Goal: Task Accomplishment & Management: Manage account settings

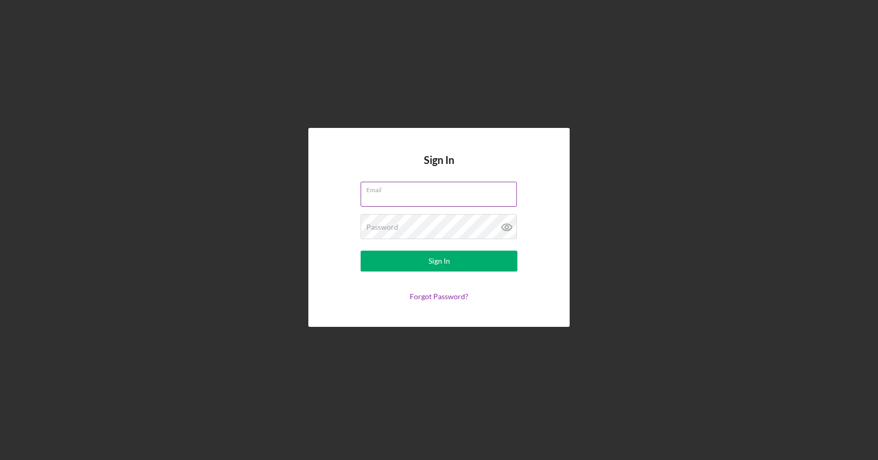
click at [457, 204] on input "Email" at bounding box center [439, 194] width 156 height 25
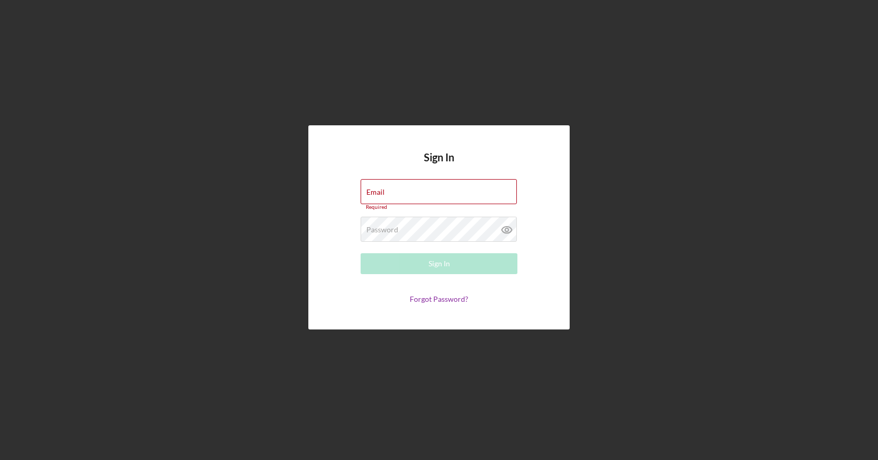
type input "[EMAIL_ADDRESS][DOMAIN_NAME]"
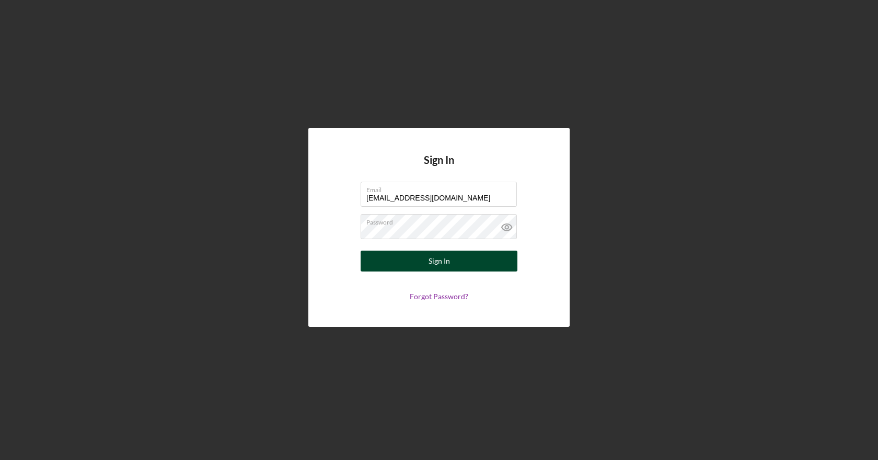
click at [428, 264] on button "Sign In" at bounding box center [439, 261] width 157 height 21
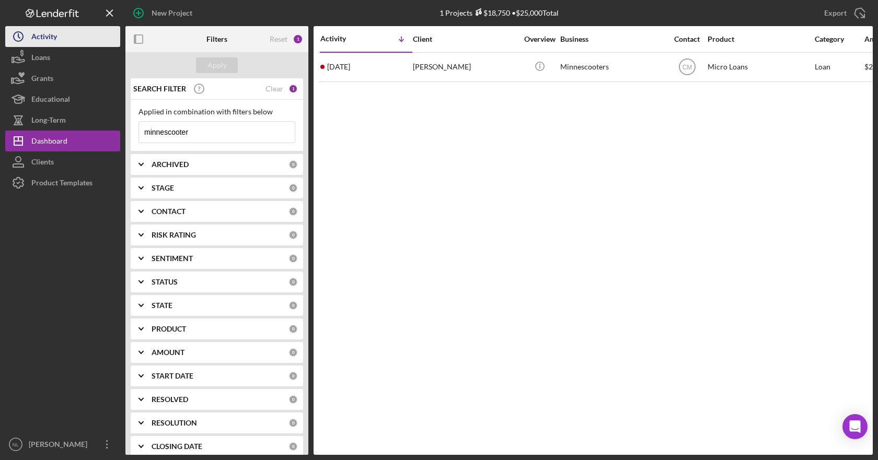
click at [80, 42] on button "Icon/History Activity" at bounding box center [62, 36] width 115 height 21
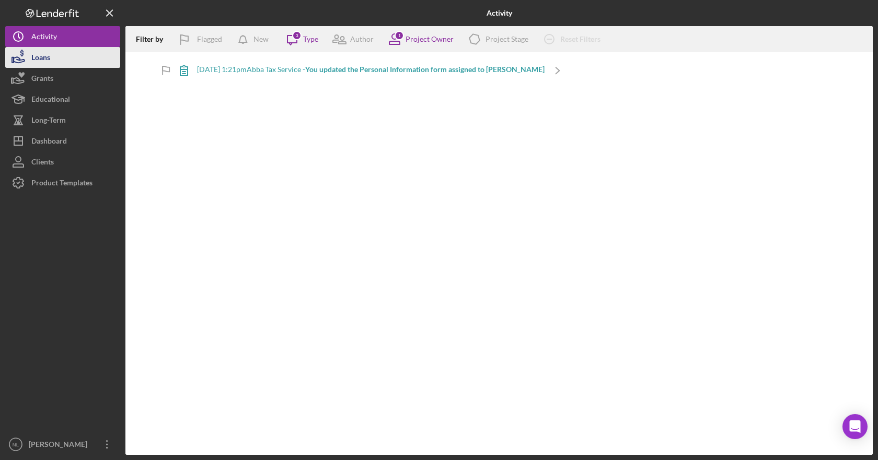
click at [53, 59] on button "Loans" at bounding box center [62, 57] width 115 height 21
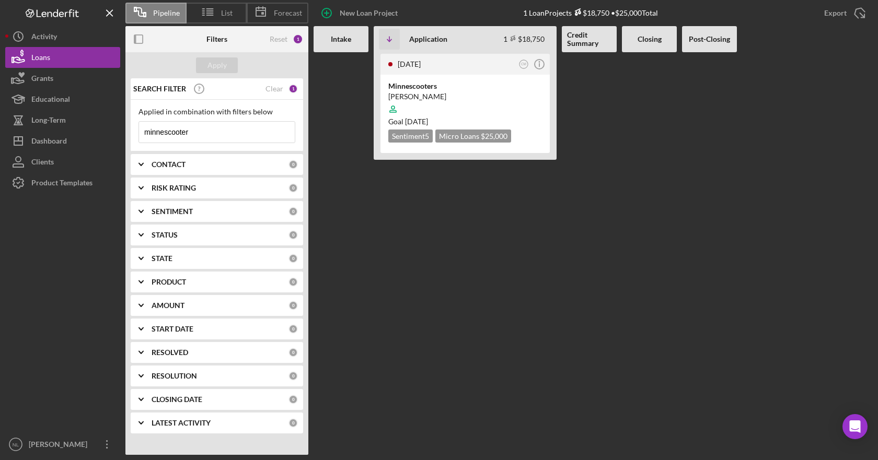
click at [268, 131] on input "minnescooter" at bounding box center [217, 132] width 156 height 21
type input "m"
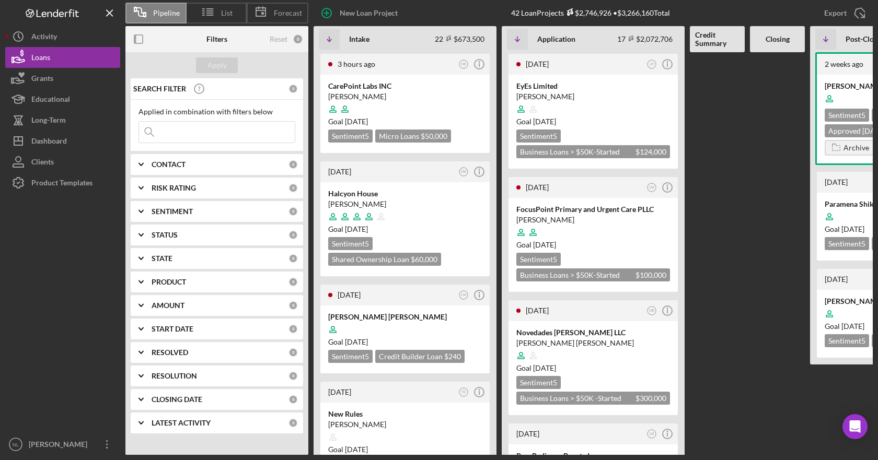
click at [200, 135] on input at bounding box center [217, 132] width 156 height 21
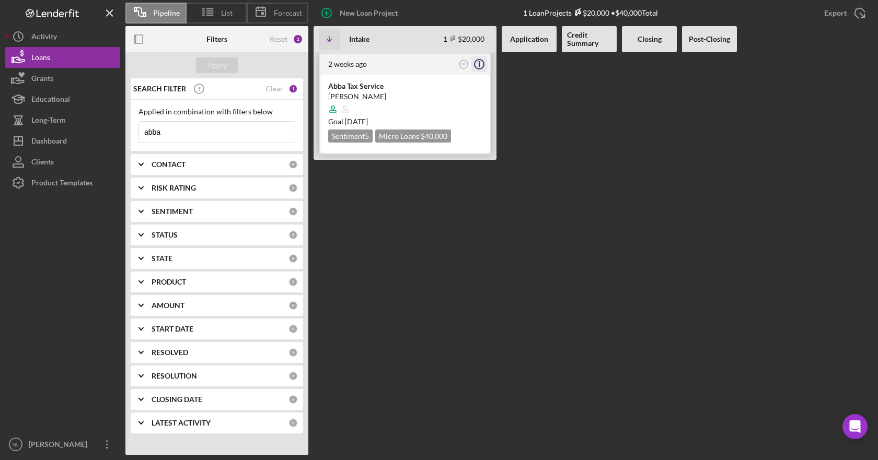
type input "abba"
click at [481, 63] on icon "Icon/Info" at bounding box center [479, 64] width 26 height 26
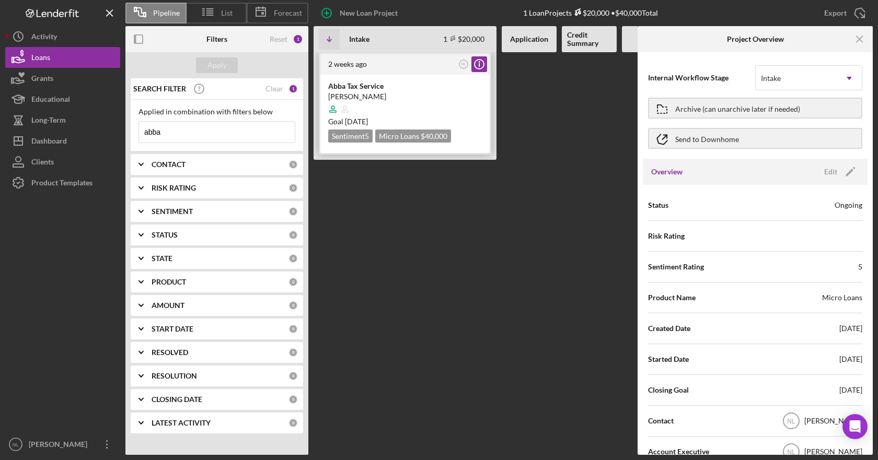
click at [404, 97] on div "[PERSON_NAME]" at bounding box center [405, 96] width 154 height 10
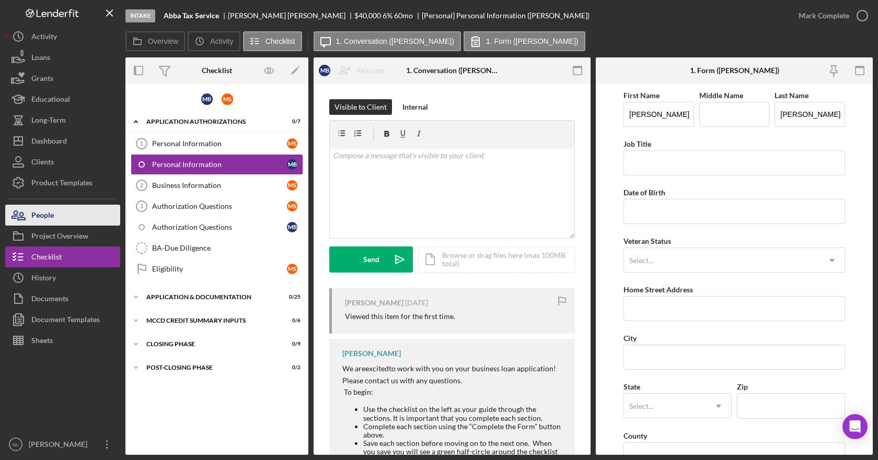
click at [54, 214] on div "People" at bounding box center [42, 217] width 22 height 24
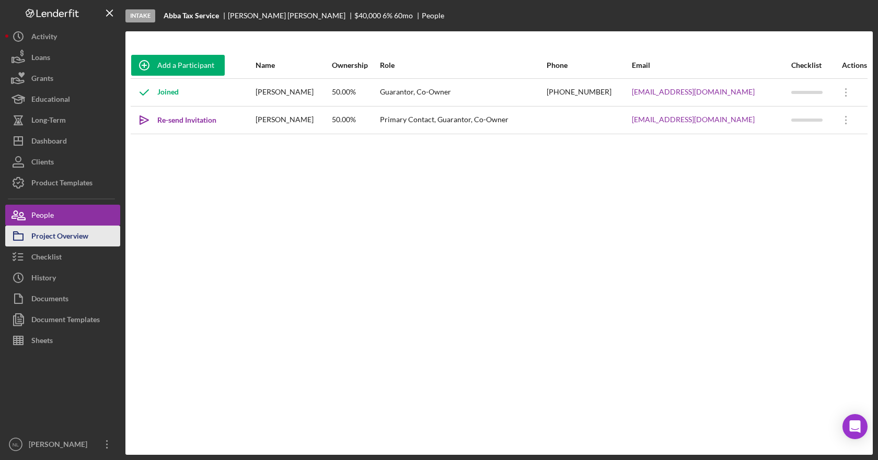
click at [59, 231] on div "Project Overview" at bounding box center [59, 238] width 57 height 24
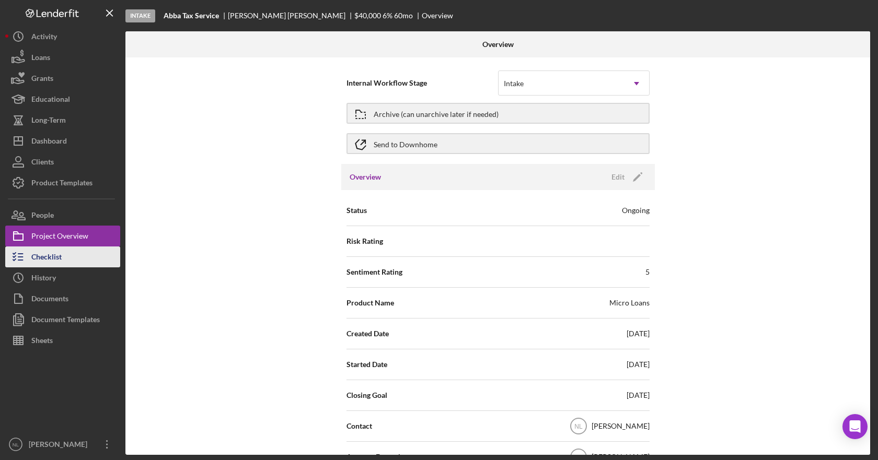
click at [62, 260] on div "Checklist" at bounding box center [46, 259] width 30 height 24
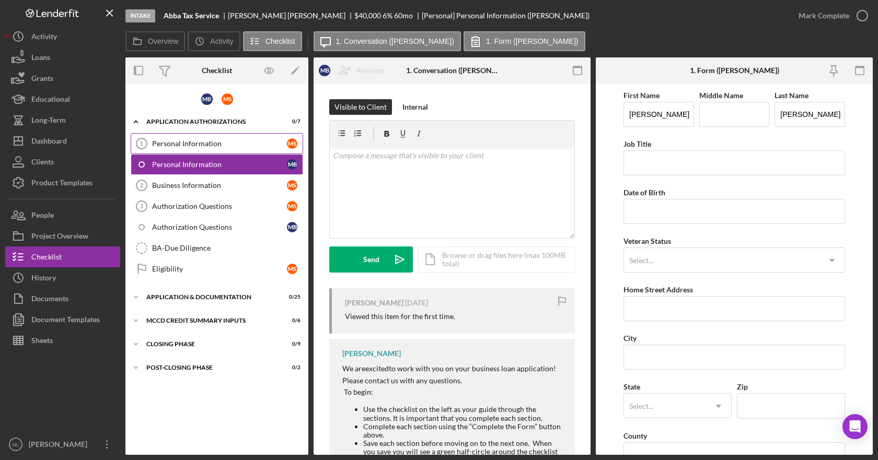
click at [231, 141] on div "Personal Information" at bounding box center [219, 144] width 135 height 8
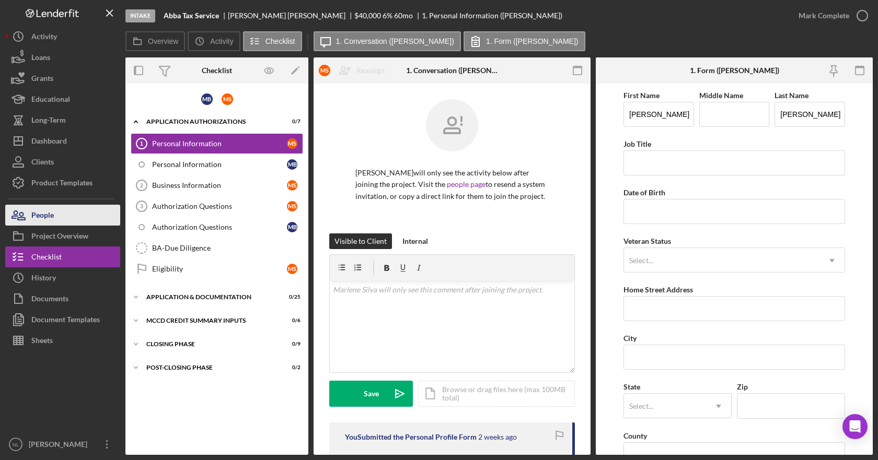
click at [69, 217] on button "People" at bounding box center [62, 215] width 115 height 21
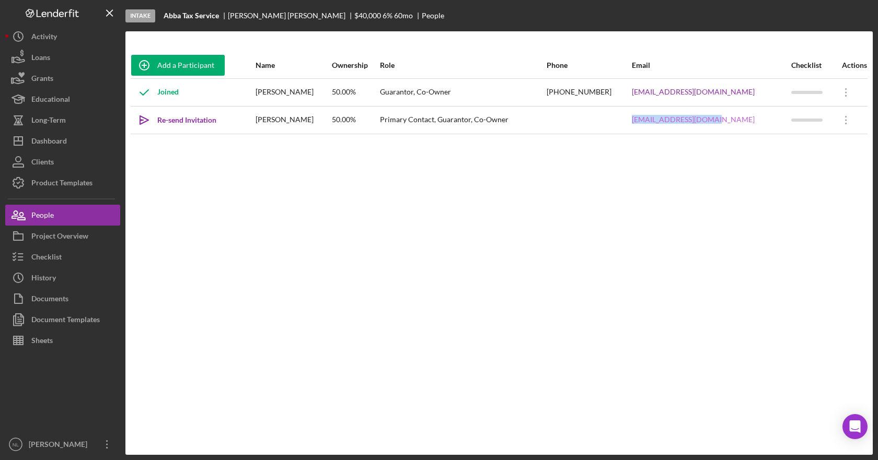
drag, startPoint x: 745, startPoint y: 119, endPoint x: 665, endPoint y: 115, distance: 80.5
click at [665, 115] on div "[EMAIL_ADDRESS][DOMAIN_NAME]" at bounding box center [711, 120] width 158 height 26
copy link "[EMAIL_ADDRESS][DOMAIN_NAME]"
click at [840, 123] on icon "Icon/Overflow" at bounding box center [846, 120] width 26 height 26
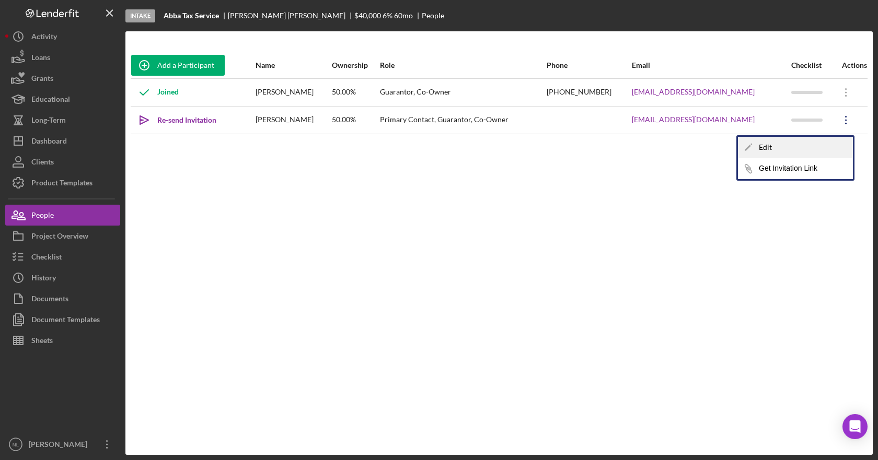
click at [760, 151] on div "Icon/Edit Edit" at bounding box center [795, 147] width 115 height 21
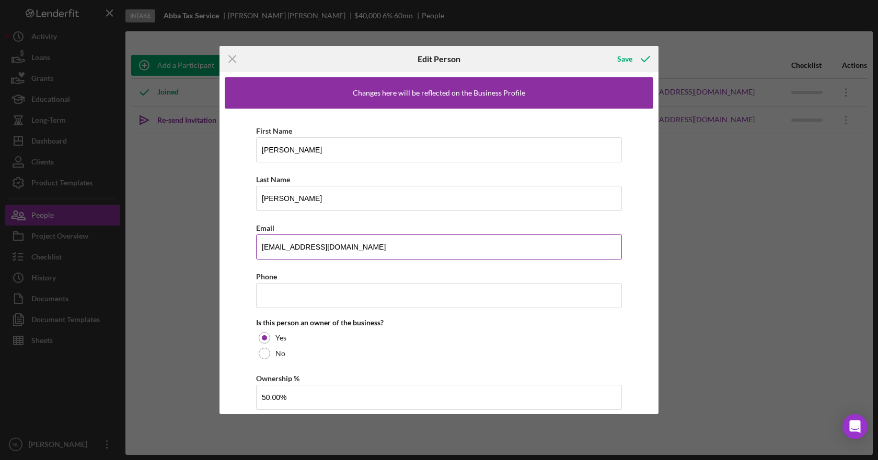
click at [282, 247] on input "[EMAIL_ADDRESS][DOMAIN_NAME]" at bounding box center [439, 247] width 366 height 25
type input "[EMAIL_ADDRESS][DOMAIN_NAME]"
click at [621, 61] on div "Save" at bounding box center [624, 59] width 15 height 21
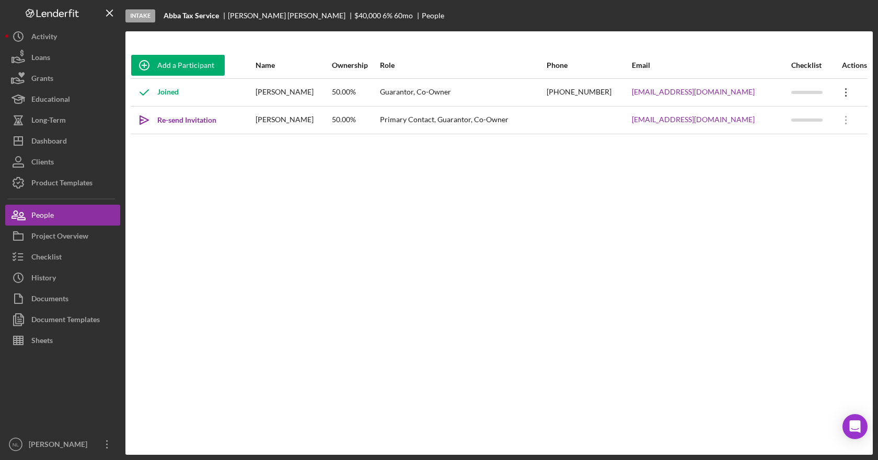
click at [834, 94] on icon "Icon/Overflow" at bounding box center [846, 92] width 26 height 26
click at [767, 122] on div "Icon/Edit Edit" at bounding box center [795, 119] width 115 height 21
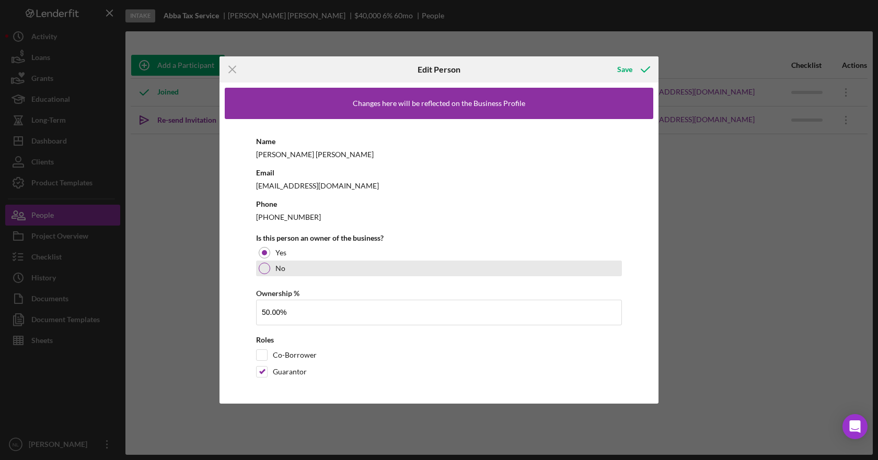
click at [265, 269] on div at bounding box center [264, 268] width 11 height 11
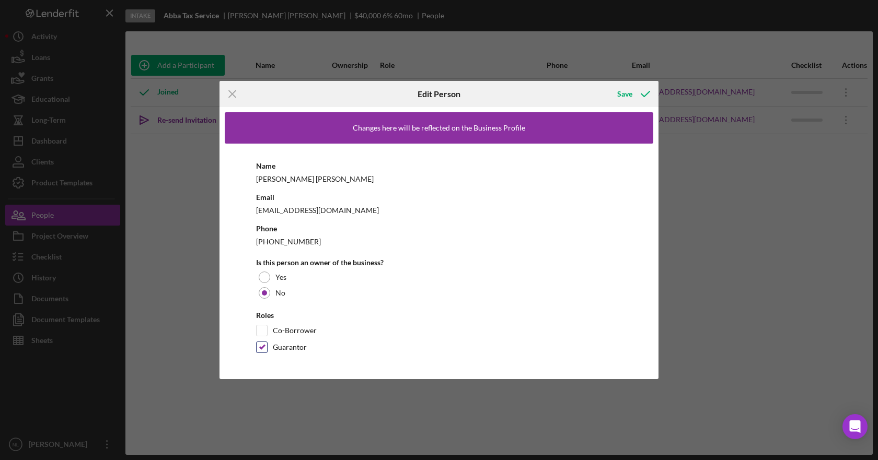
click at [263, 352] on input "Guarantor" at bounding box center [262, 347] width 10 height 10
checkbox input "false"
click at [633, 90] on icon "button" at bounding box center [645, 94] width 26 height 26
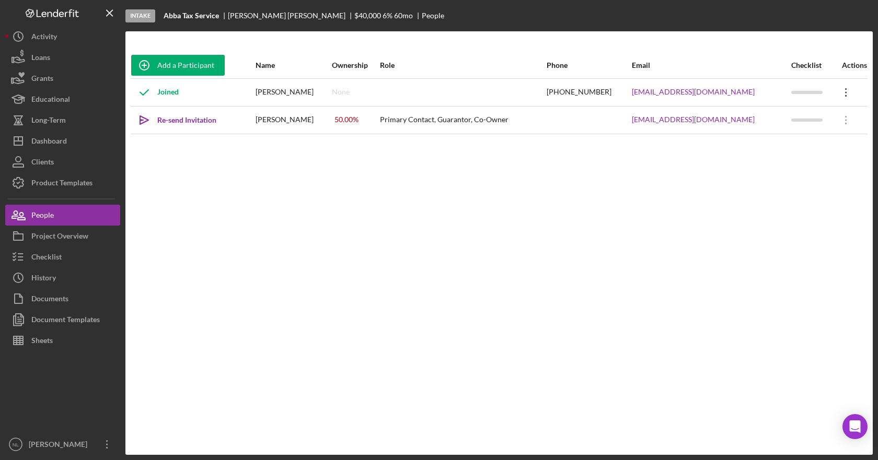
click at [847, 90] on icon "Icon/Overflow" at bounding box center [846, 92] width 26 height 26
click at [588, 183] on div "Add a Participant Name Ownership Role Phone Email Checklist Actions Joined [PER…" at bounding box center [498, 243] width 747 height 382
click at [842, 121] on icon "Icon/Overflow" at bounding box center [846, 120] width 26 height 26
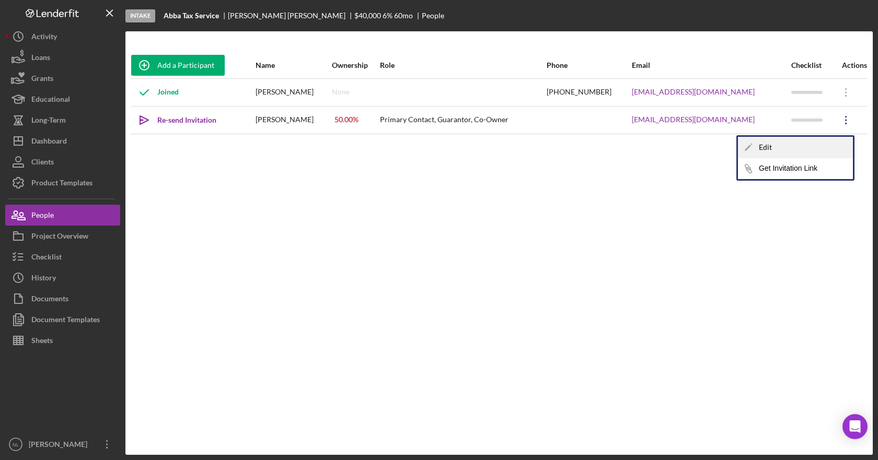
click at [771, 148] on div "Icon/Edit Edit" at bounding box center [795, 147] width 115 height 21
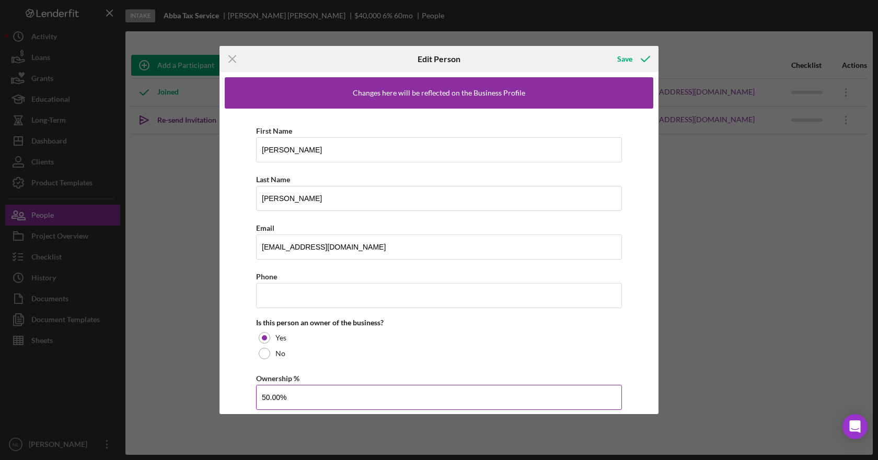
click at [286, 401] on input "50.00%" at bounding box center [439, 397] width 366 height 25
type input "5%"
type input "100.00%"
click at [375, 292] on input "Phone" at bounding box center [439, 295] width 366 height 25
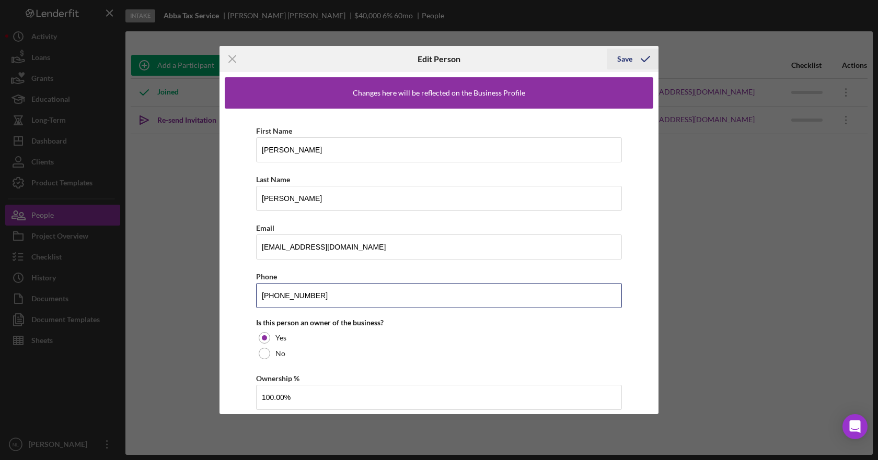
type input "[PHONE_NUMBER]"
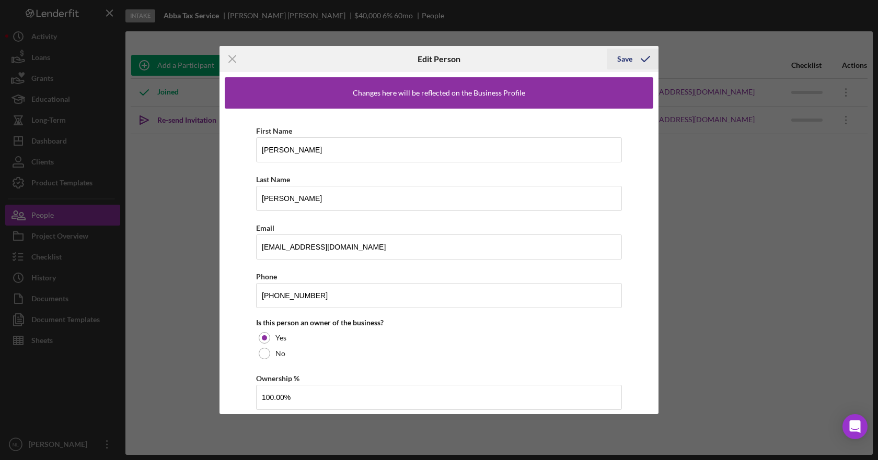
click at [626, 60] on div "Save" at bounding box center [624, 59] width 15 height 21
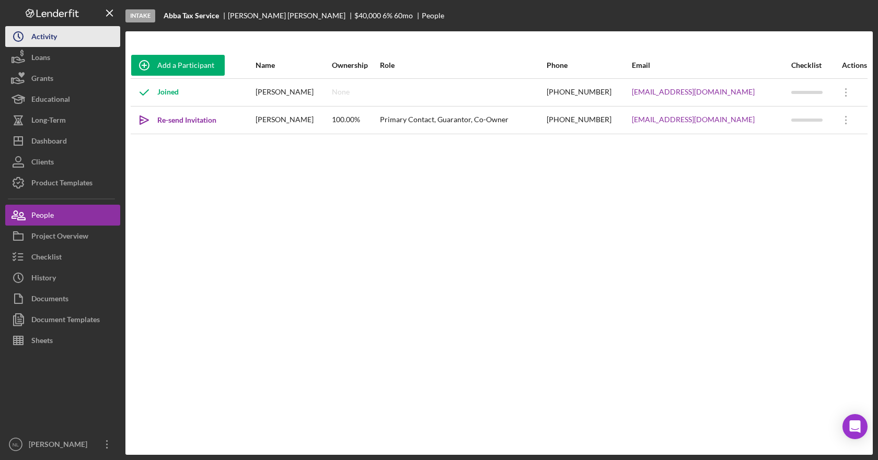
click at [73, 43] on button "Icon/History Activity" at bounding box center [62, 36] width 115 height 21
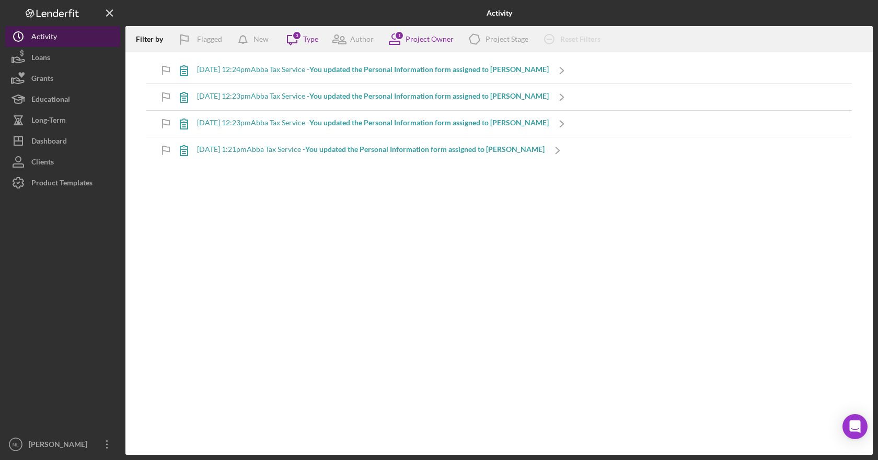
click at [63, 41] on button "Icon/History Activity" at bounding box center [62, 36] width 115 height 21
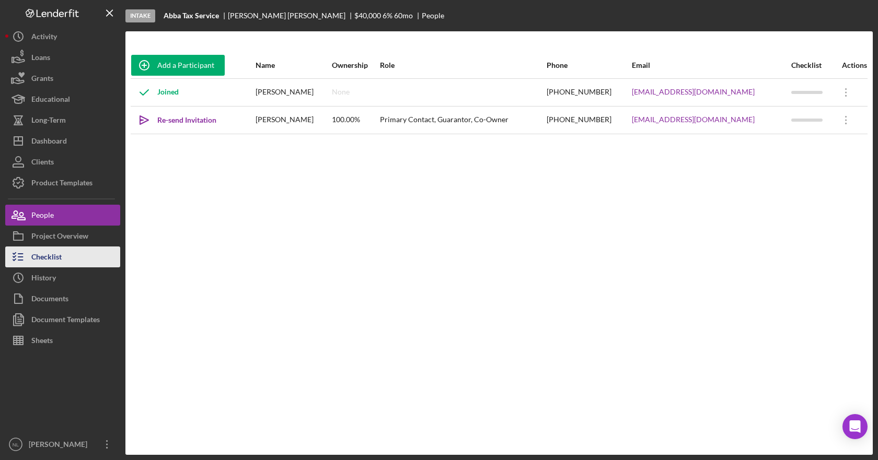
click at [70, 261] on button "Checklist" at bounding box center [62, 257] width 115 height 21
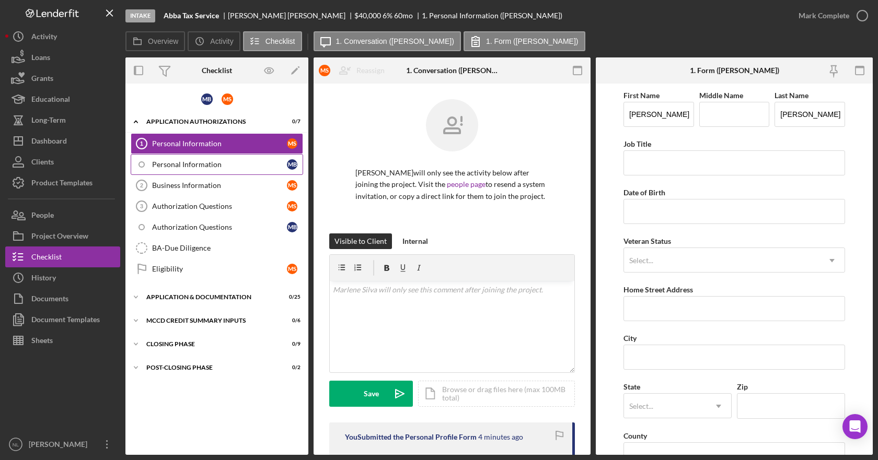
click at [206, 161] on div "Personal Information" at bounding box center [219, 164] width 135 height 8
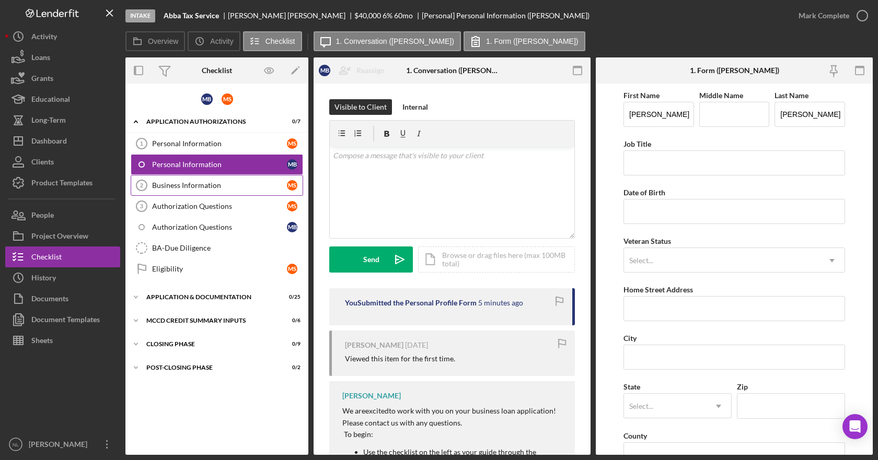
click at [214, 182] on div "Business Information" at bounding box center [219, 185] width 135 height 8
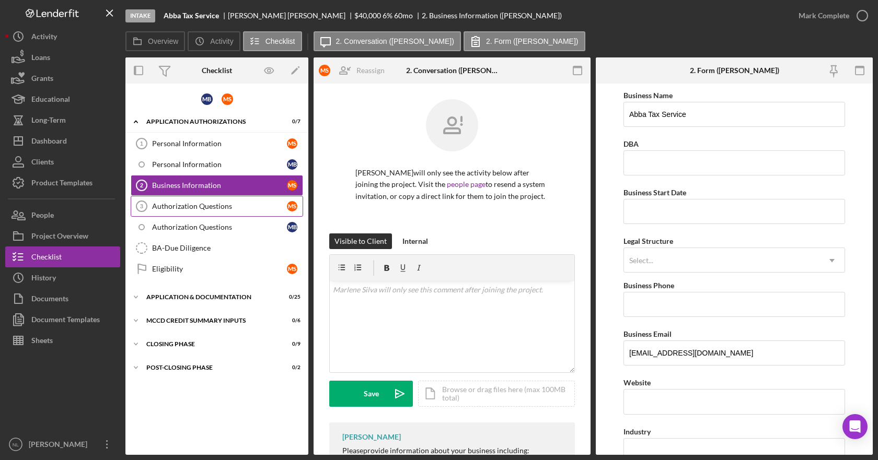
click at [223, 215] on link "Authorization Questions 3 Authorization Questions M S" at bounding box center [217, 206] width 172 height 21
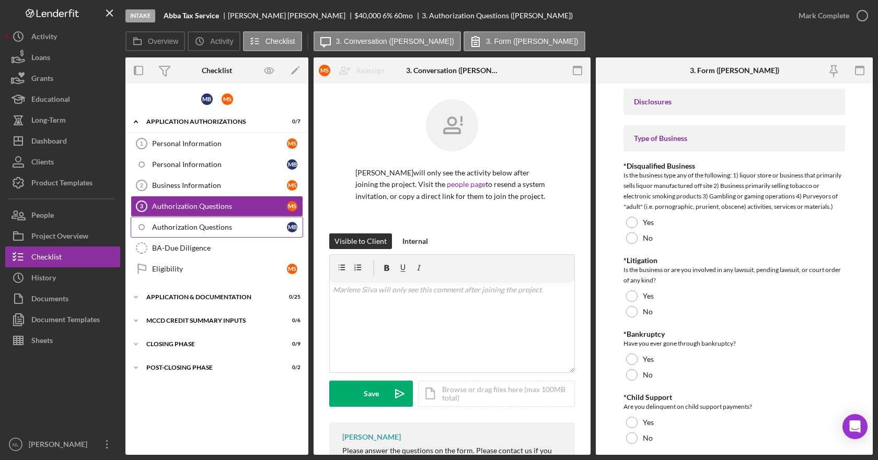
click at [226, 230] on div "Authorization Questions" at bounding box center [219, 227] width 135 height 8
